Goal: Check status: Check status

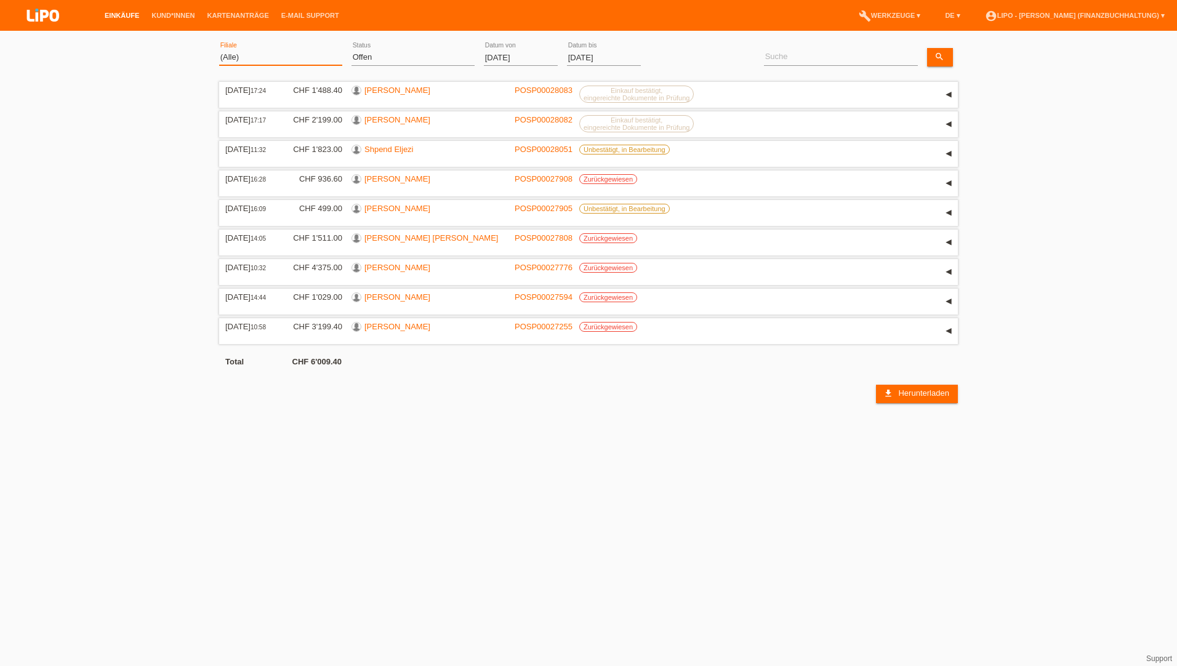
click at [269, 54] on select "(Alle) Aarau Biel Conthey Contone Delémont Dietikon Dietlikon Egerkingen Emmen …" at bounding box center [280, 57] width 123 height 15
select select "483"
click at [219, 50] on select "(Alle) Aarau Biel Conthey Contone Delémont Dietikon Dietlikon Egerkingen Emmen …" at bounding box center [280, 57] width 123 height 15
drag, startPoint x: 377, startPoint y: 58, endPoint x: 380, endPoint y: 67, distance: 9.9
click at [377, 58] on select "(Alle) Neu Offen Zurückgewiesen Zurückgetreten / Storniert Abgeschlossen" at bounding box center [412, 57] width 123 height 15
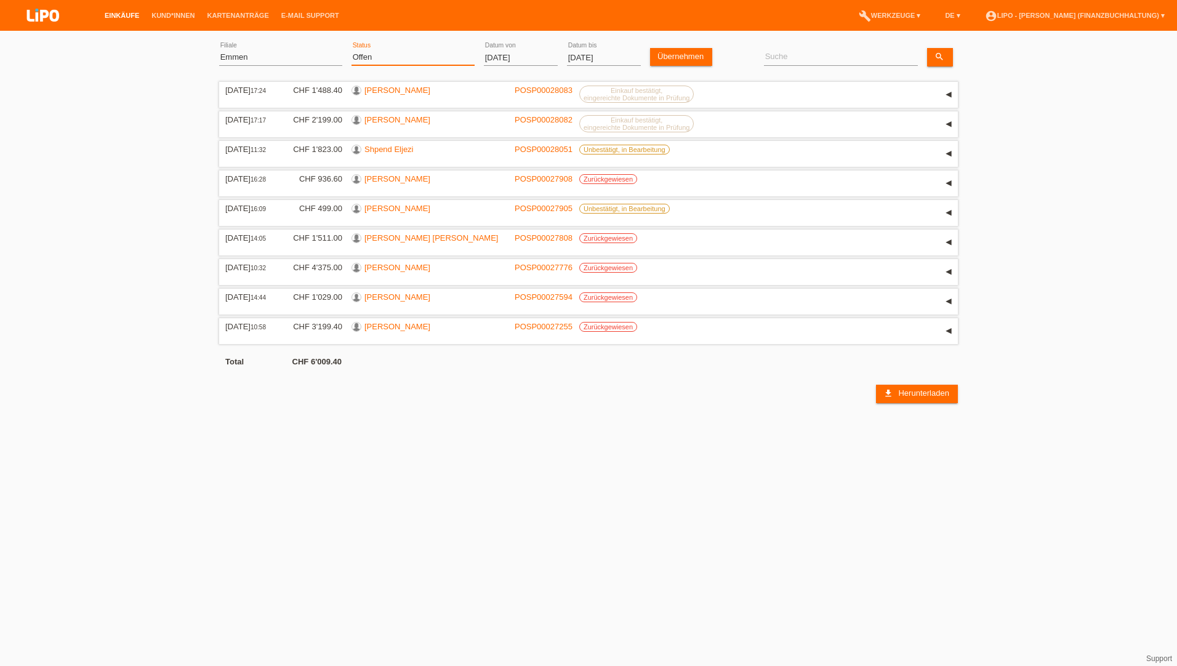
select select "ALL"
click at [351, 50] on select "(Alle) Neu Offen Zurückgewiesen Zurückgetreten / Storniert Abgeschlossen" at bounding box center [412, 57] width 123 height 15
click at [486, 60] on input "[DATE]" at bounding box center [521, 57] width 74 height 15
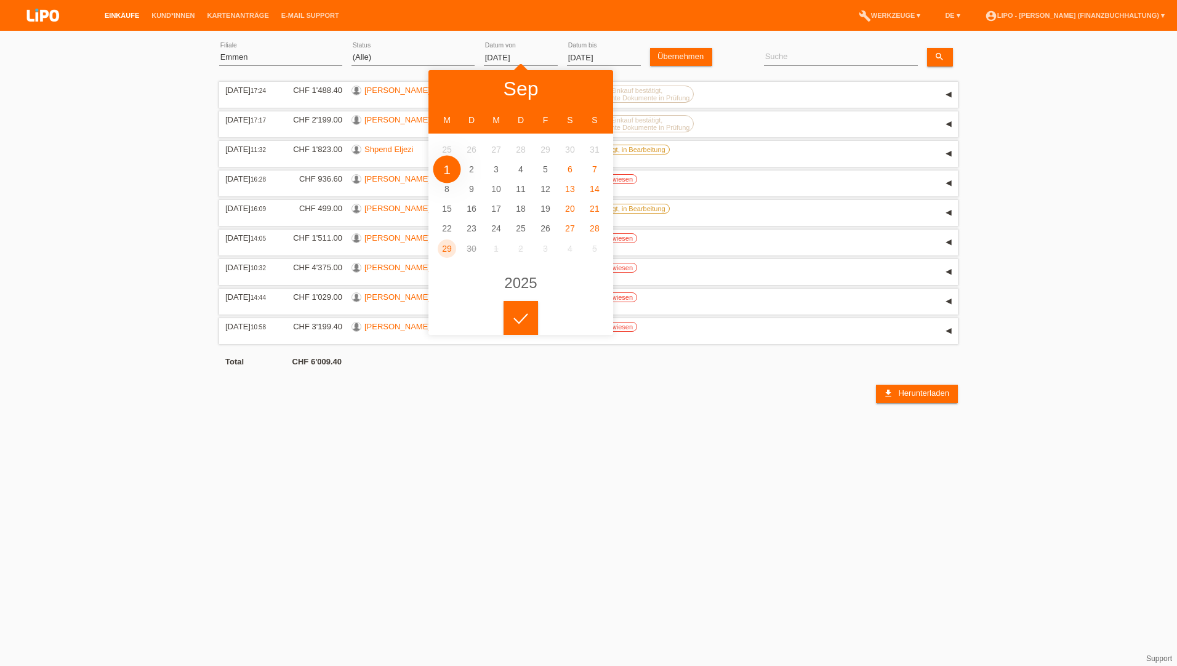
click at [521, 57] on body "Einkäufe Kund*innen Kartenanträge E-Mail Support menu account_circle" at bounding box center [588, 220] width 1177 height 366
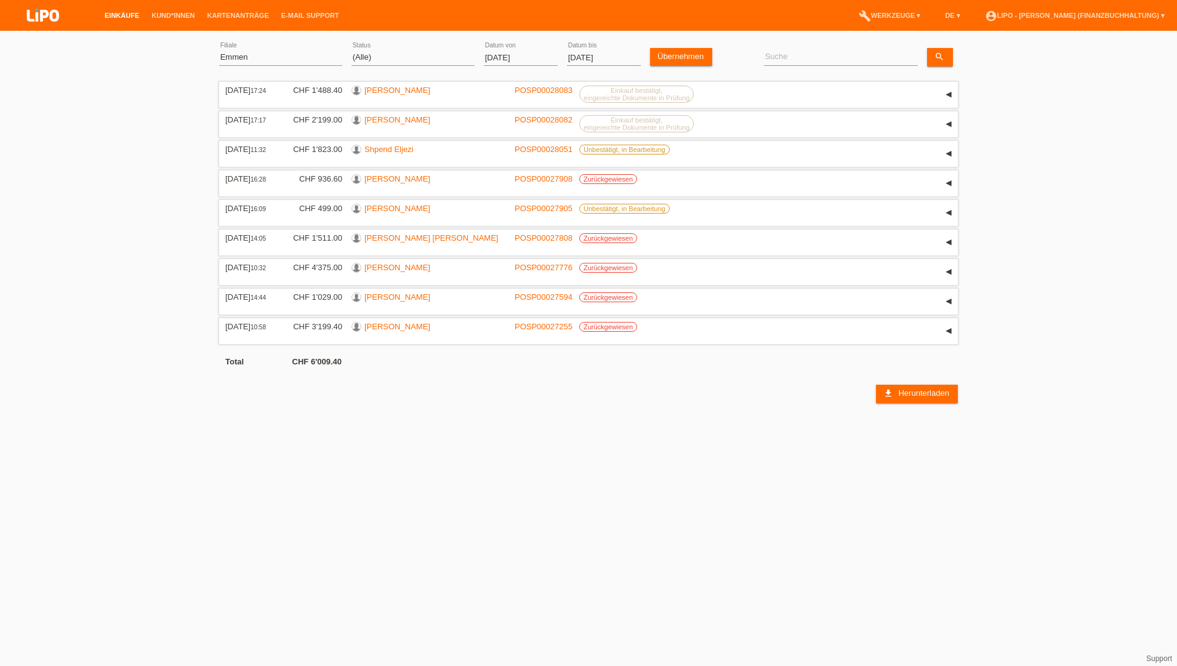
click at [530, 56] on input "[DATE]" at bounding box center [521, 57] width 74 height 15
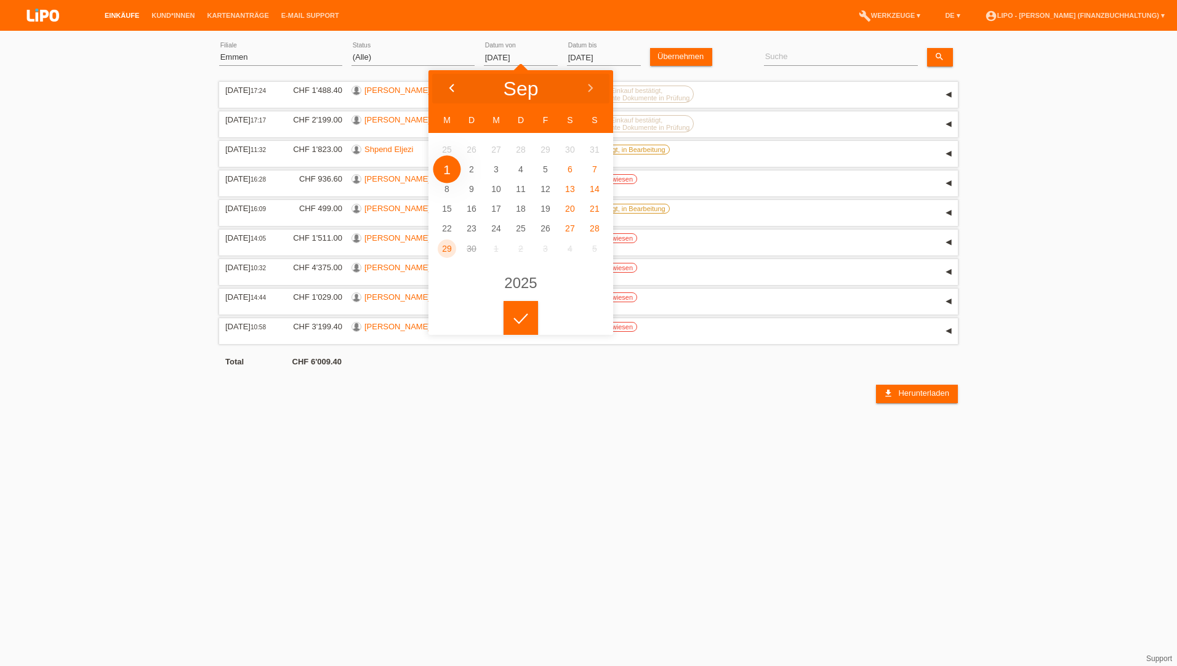
click at [456, 92] on icon at bounding box center [452, 89] width 10 height 10
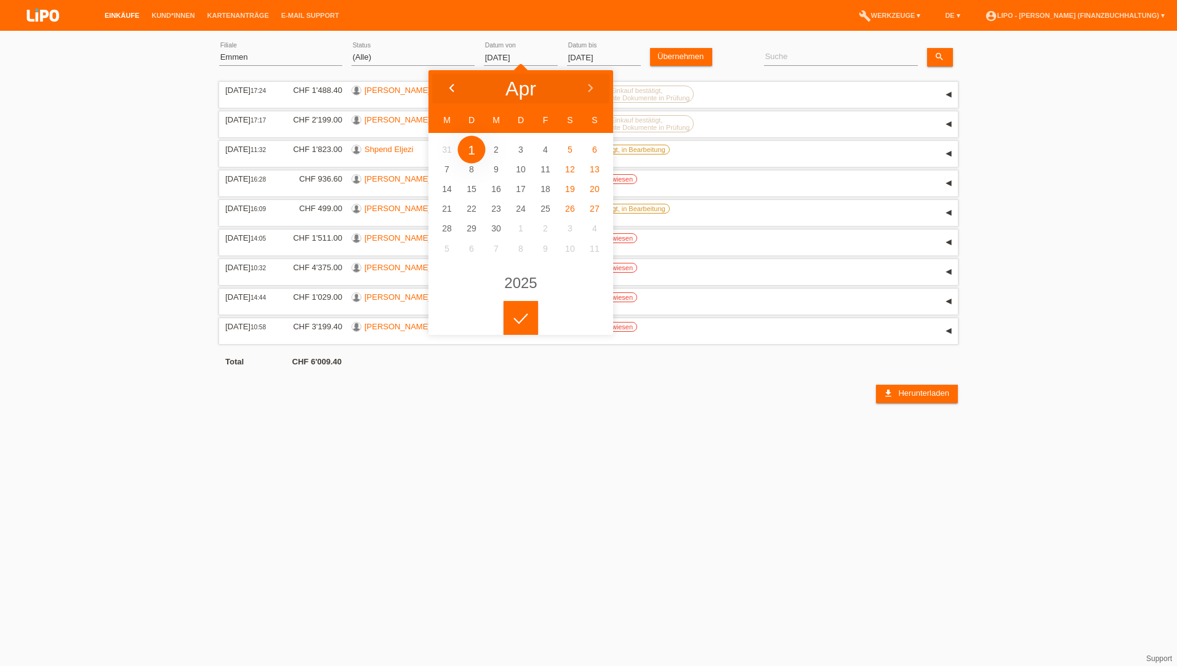
click at [456, 92] on icon at bounding box center [452, 89] width 10 height 10
drag, startPoint x: 588, startPoint y: 87, endPoint x: 569, endPoint y: 106, distance: 27.0
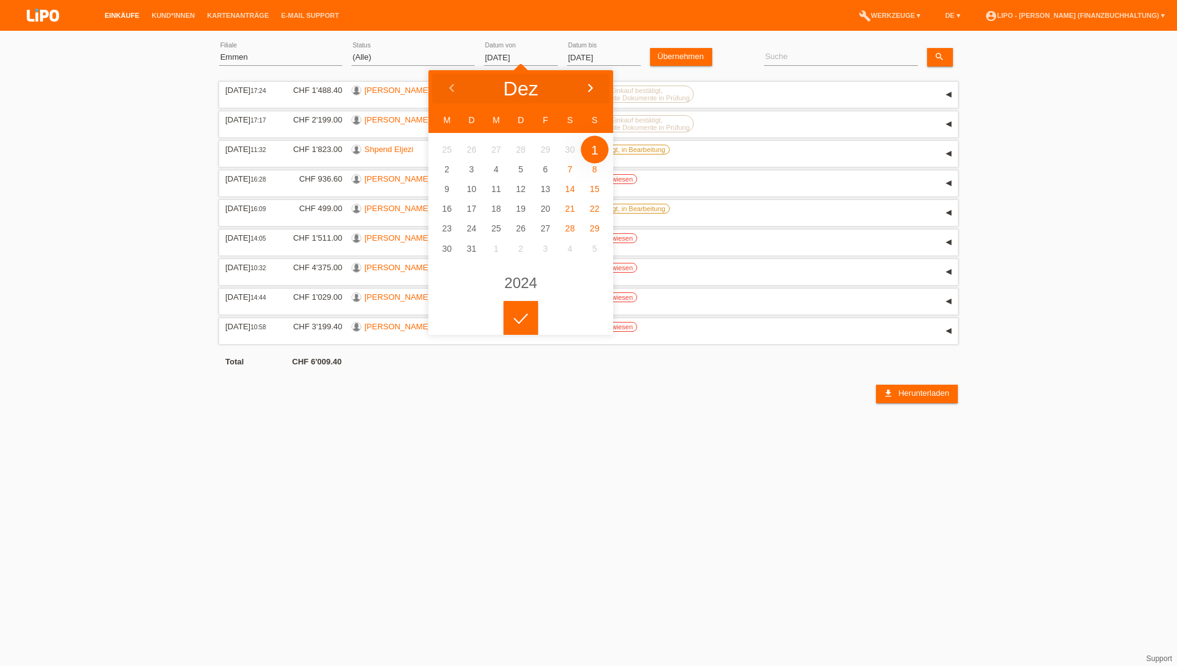
click at [587, 89] on icon at bounding box center [590, 89] width 10 height 10
type input "[DATE]"
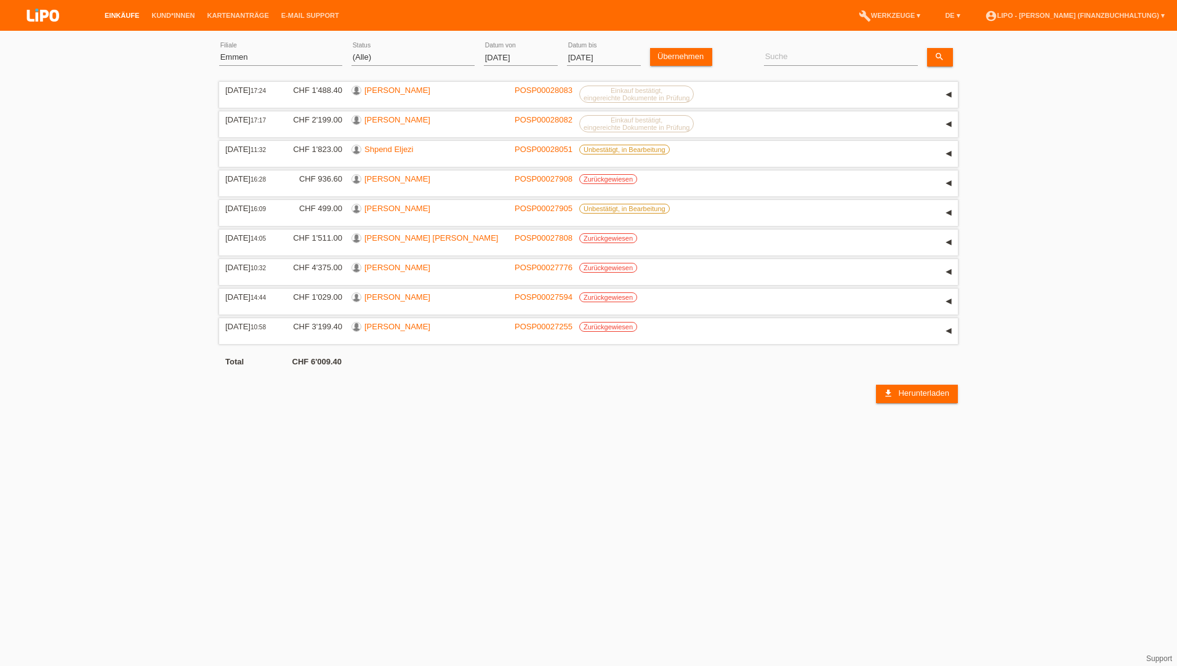
click at [515, 315] on icon at bounding box center [521, 308] width 20 height 11
click at [689, 61] on link "Übernehmen" at bounding box center [681, 57] width 62 height 18
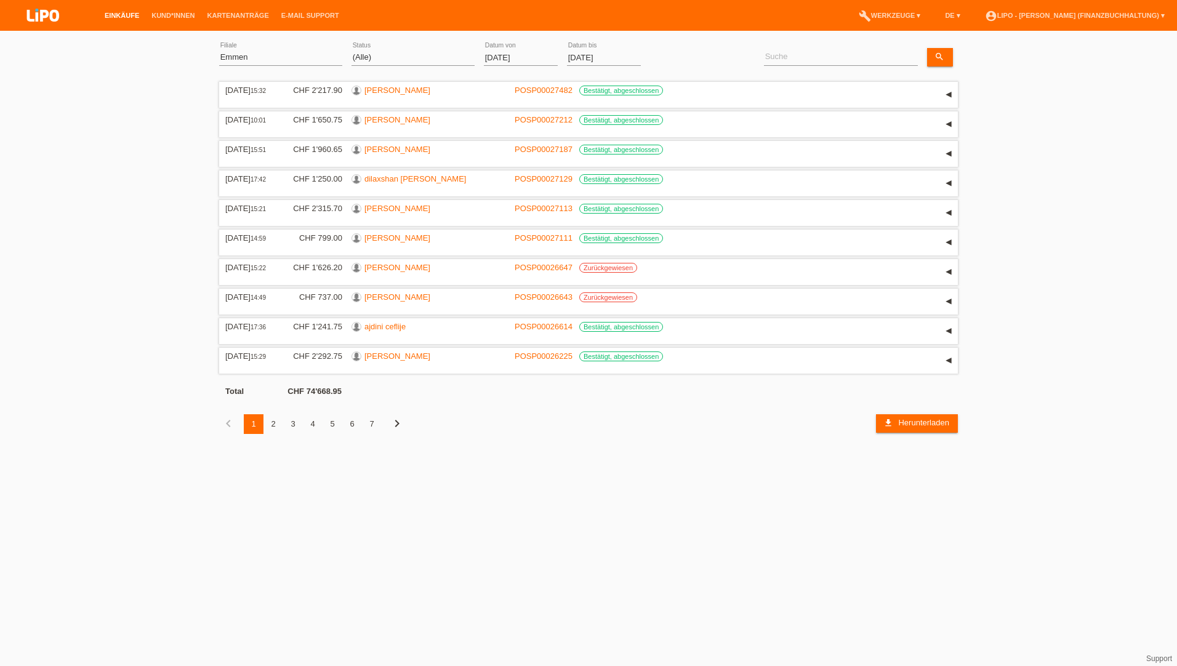
click at [354, 427] on div "6" at bounding box center [352, 424] width 20 height 20
click at [310, 424] on div "4" at bounding box center [313, 424] width 20 height 20
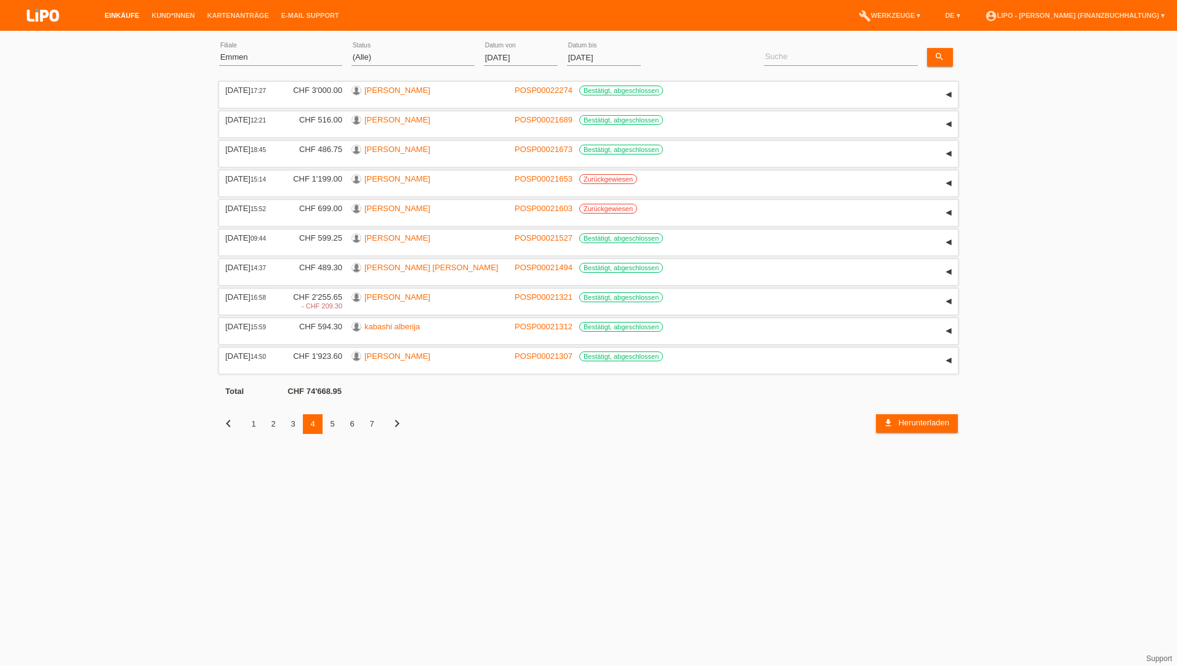
click at [331, 427] on div "5" at bounding box center [333, 424] width 20 height 20
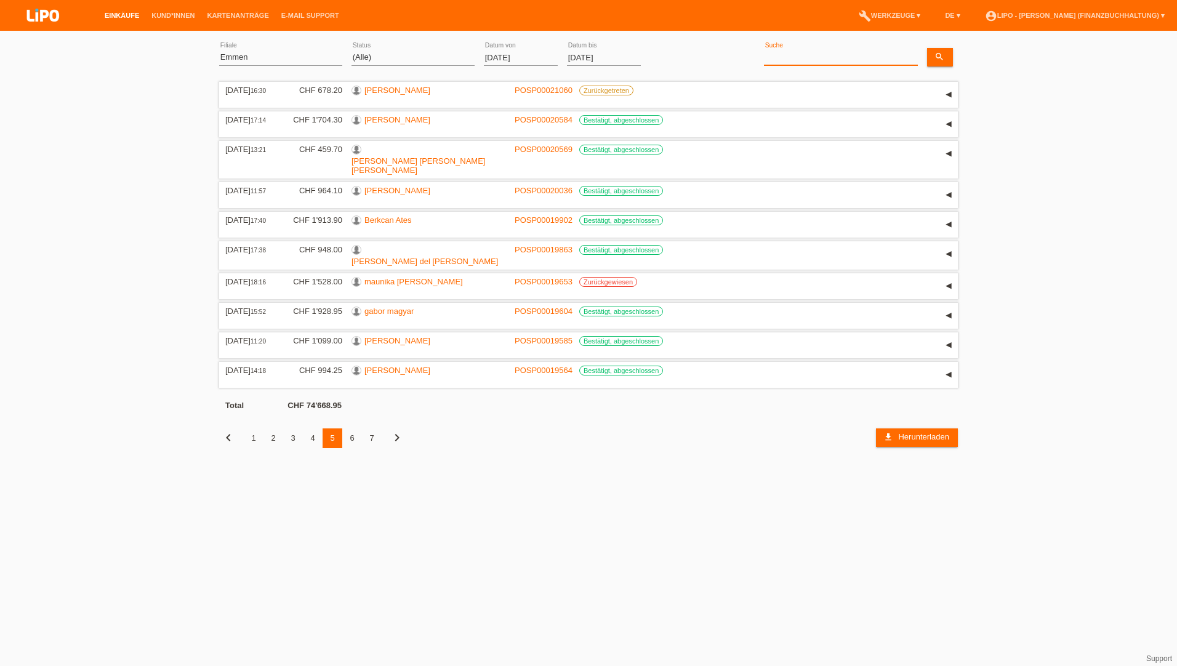
click at [817, 57] on input at bounding box center [841, 57] width 154 height 15
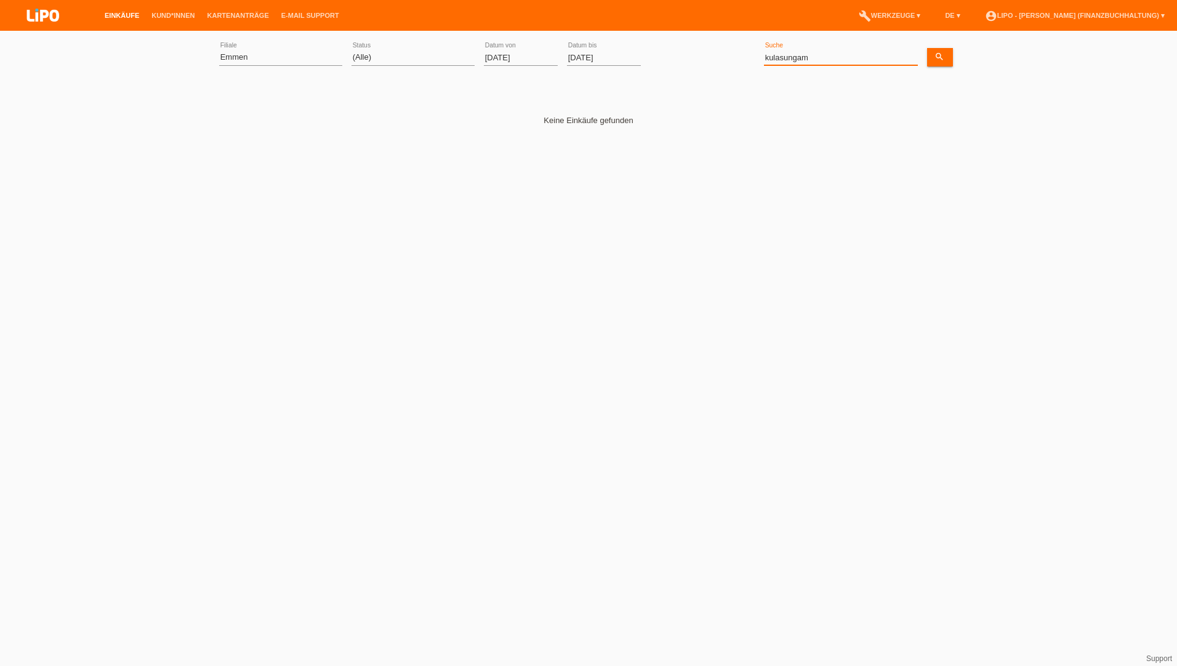
click at [794, 60] on input "kulasungam" at bounding box center [841, 57] width 154 height 15
click at [811, 59] on input "kulasungam" at bounding box center [841, 57] width 154 height 15
type input "k"
click at [943, 52] on icon "search" at bounding box center [939, 57] width 10 height 10
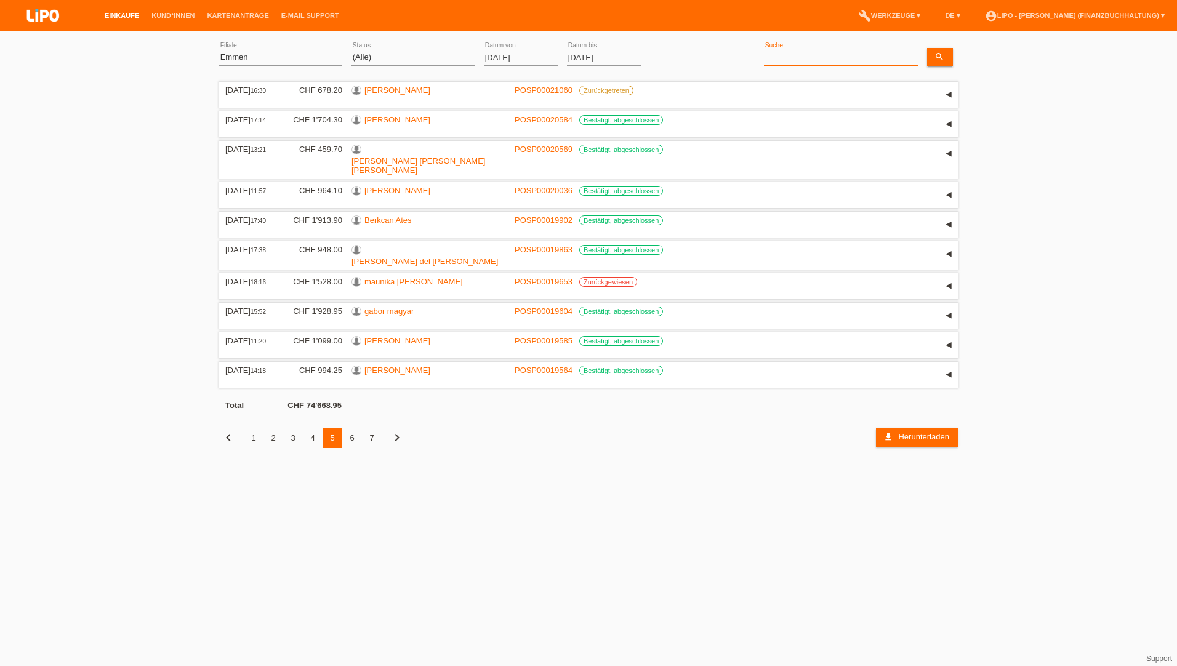
drag, startPoint x: 787, startPoint y: 58, endPoint x: 777, endPoint y: 39, distance: 20.9
click at [785, 58] on input at bounding box center [841, 57] width 154 height 15
type input "maunika"
